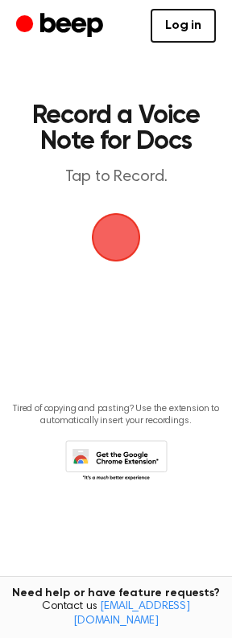
click at [116, 240] on span "button" at bounding box center [115, 237] width 45 height 45
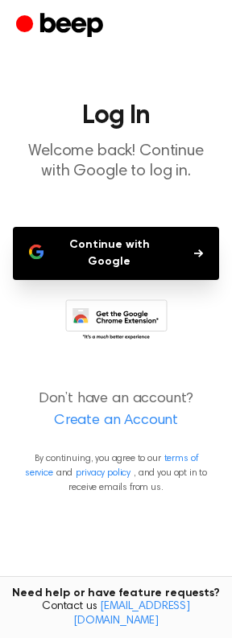
click at [191, 247] on button "Continue with Google" at bounding box center [116, 253] width 206 height 53
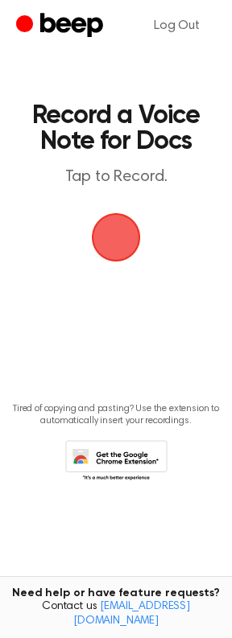
click at [102, 256] on span "button" at bounding box center [115, 237] width 45 height 45
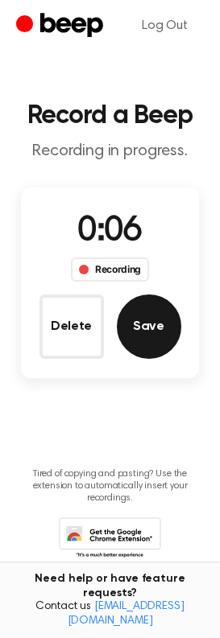
click at [138, 331] on button "Save" at bounding box center [149, 326] width 64 height 64
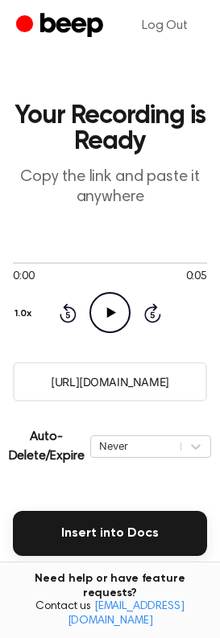
click at [113, 320] on icon "Play Audio" at bounding box center [109, 312] width 41 height 41
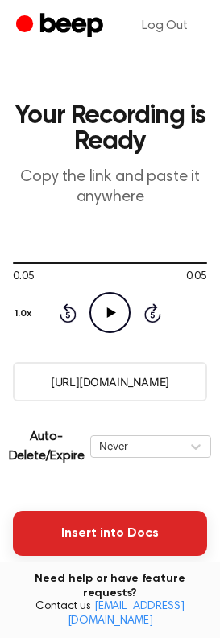
click at [77, 528] on button "Insert into Docs" at bounding box center [110, 533] width 194 height 45
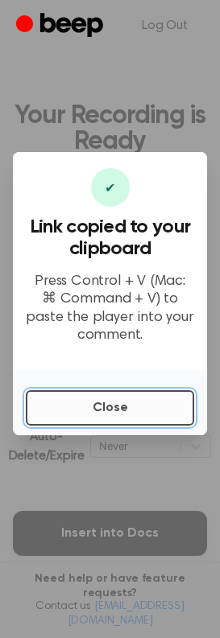
click at [66, 418] on button "Close" at bounding box center [110, 407] width 168 height 35
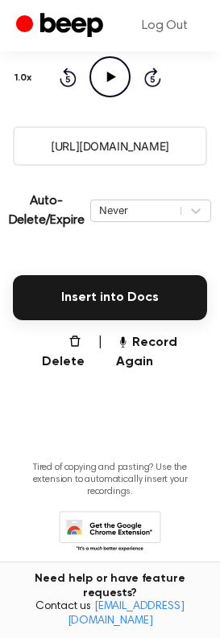
scroll to position [241, 0]
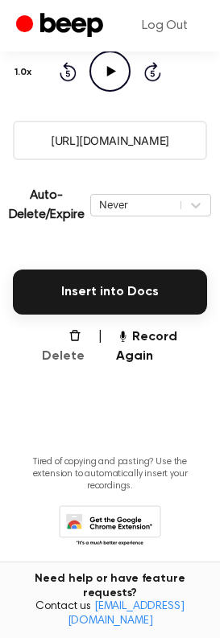
click at [58, 357] on button "Delete" at bounding box center [58, 346] width 52 height 39
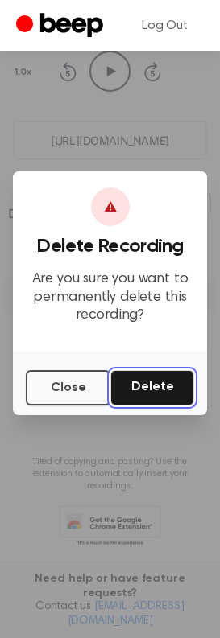
click at [162, 384] on button "Delete" at bounding box center [152, 387] width 84 height 35
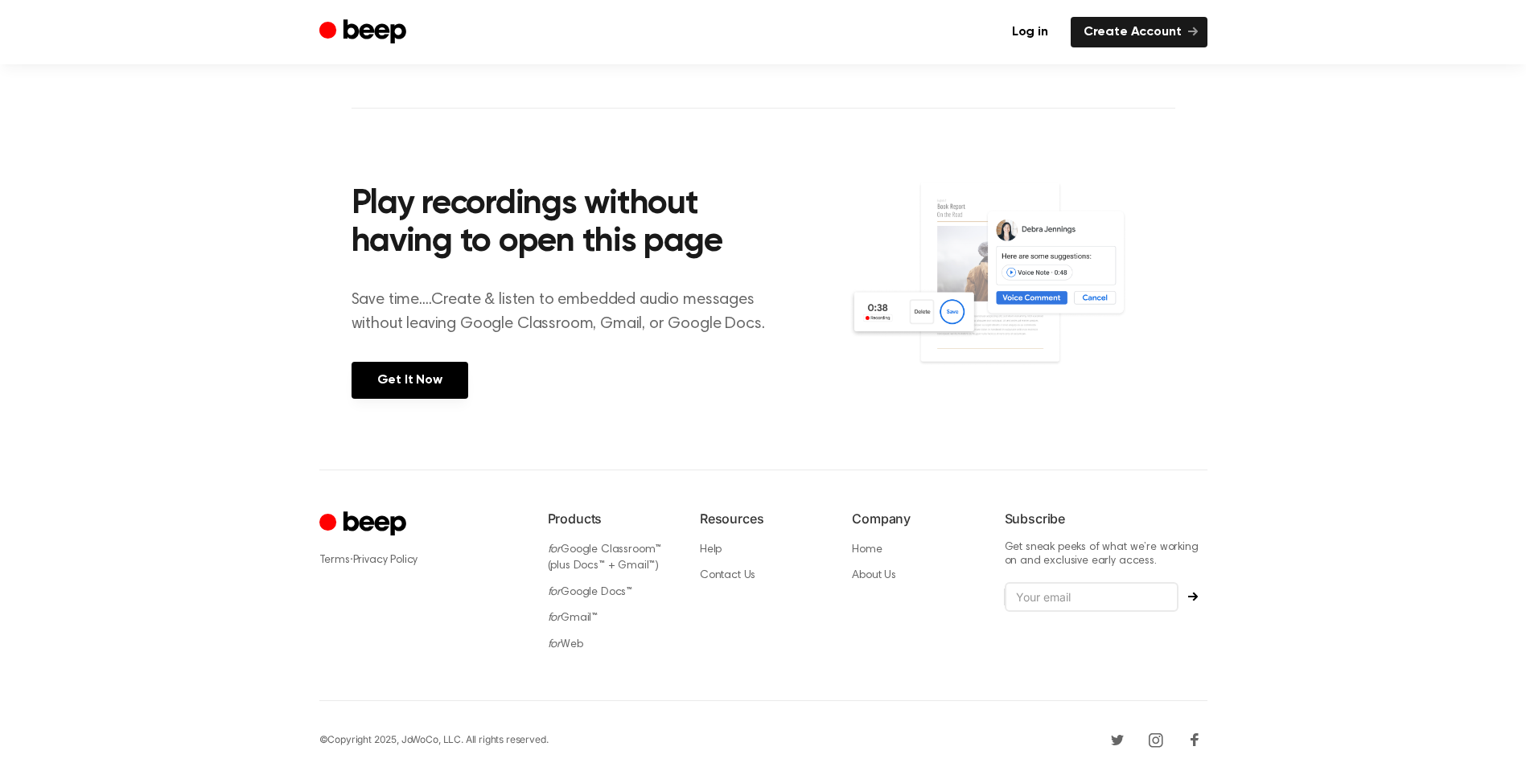
scroll to position [525, 0]
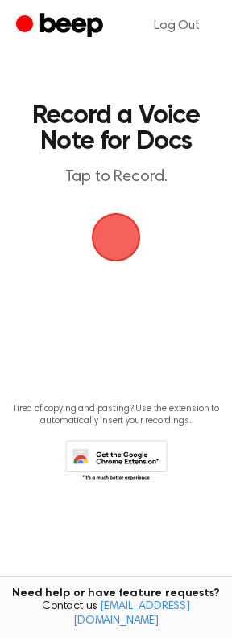
click at [119, 235] on span "button" at bounding box center [116, 237] width 49 height 49
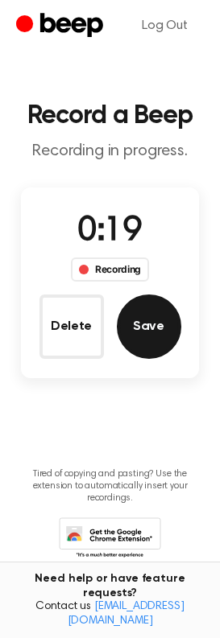
click at [158, 327] on button "Save" at bounding box center [149, 326] width 64 height 64
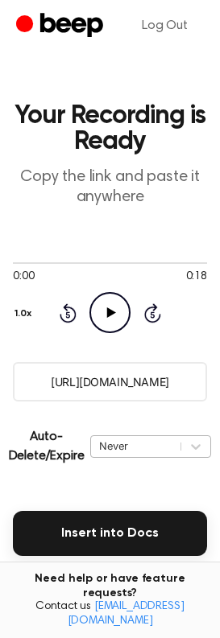
click at [116, 446] on div "Never" at bounding box center [150, 446] width 121 height 23
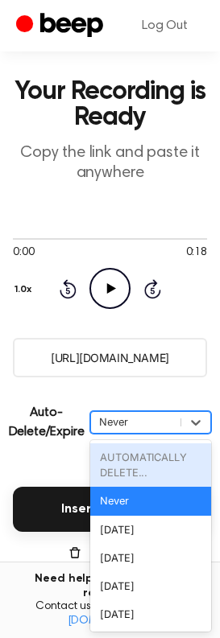
click at [130, 420] on div "Never" at bounding box center [135, 421] width 73 height 15
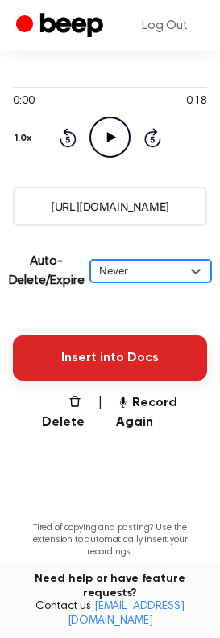
scroll to position [169, 0]
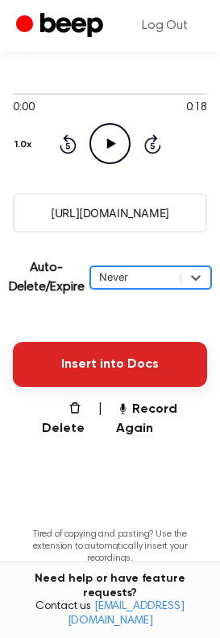
click at [62, 367] on button "Insert into Docs" at bounding box center [110, 364] width 194 height 45
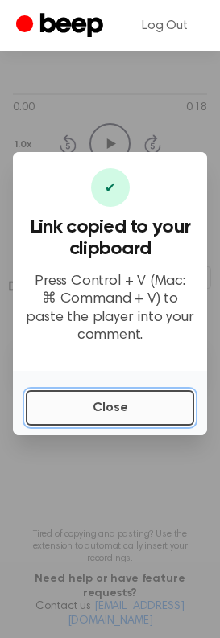
click at [69, 407] on button "Close" at bounding box center [110, 407] width 168 height 35
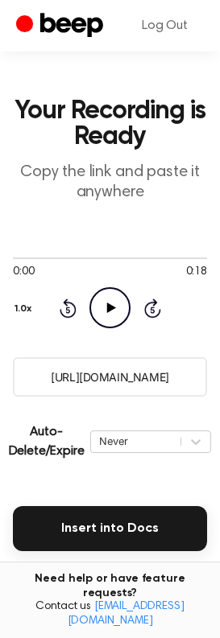
scroll to position [0, 0]
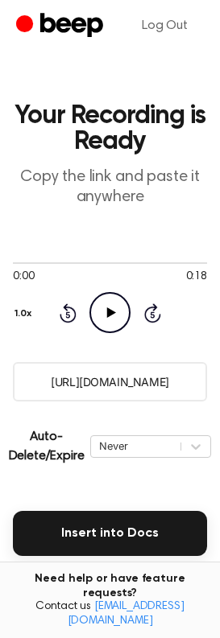
click at [107, 179] on p "Copy the link and paste it anywhere" at bounding box center [110, 187] width 194 height 40
click at [80, 570] on button "Delete" at bounding box center [58, 588] width 52 height 39
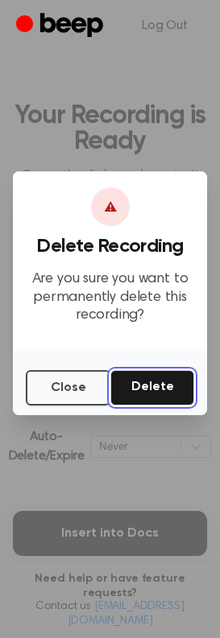
click at [133, 387] on button "Delete" at bounding box center [152, 387] width 84 height 35
